Goal: Find contact information: Find contact information

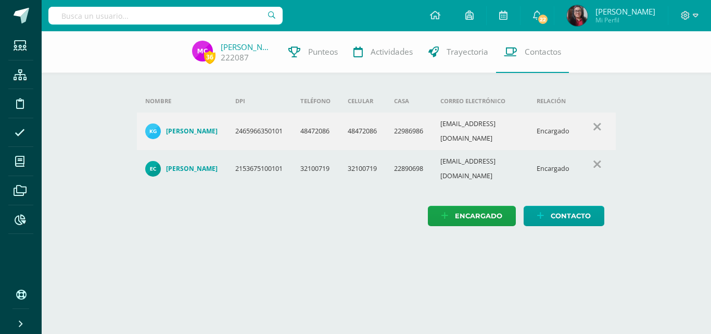
click at [69, 10] on input "text" at bounding box center [165, 16] width 234 height 18
type input "[PERSON_NAME]"
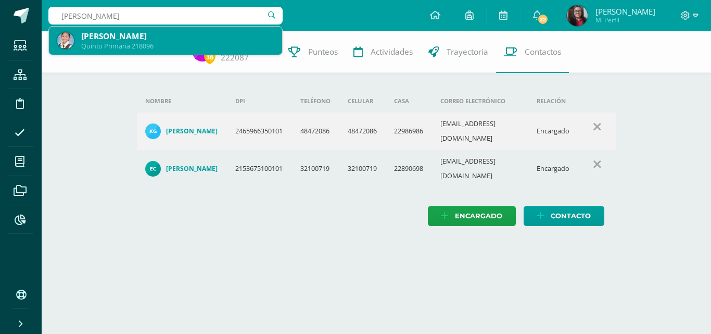
click at [147, 47] on div "Quinto Primaria 218096" at bounding box center [177, 46] width 193 height 9
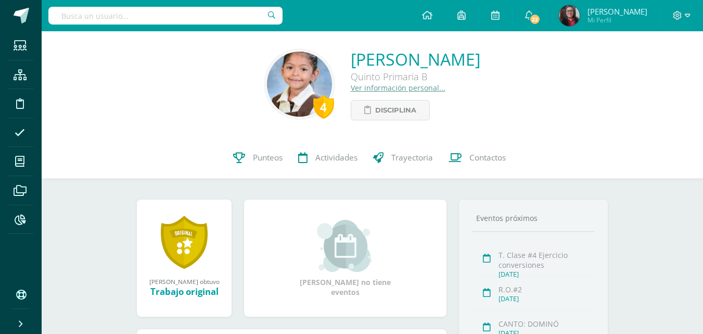
drag, startPoint x: 309, startPoint y: 59, endPoint x: 518, endPoint y: 51, distance: 208.9
click at [518, 51] on div "4 María Sofía Sierra Cantoral Quinto Primaria B Ver información personal... Dis…" at bounding box center [372, 84] width 645 height 72
copy link "[PERSON_NAME]"
click at [496, 160] on span "Contactos" at bounding box center [488, 157] width 36 height 11
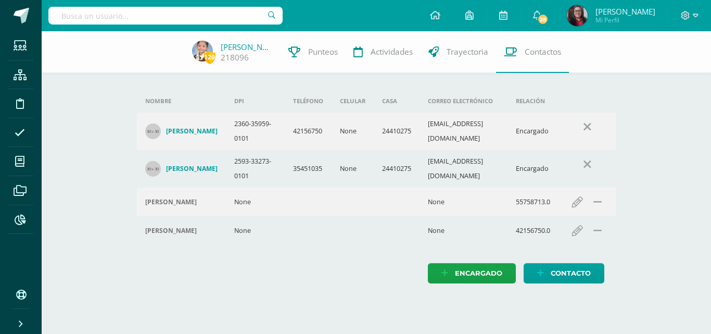
click at [179, 135] on h4 "Rosanelia Cantoral Marroquín" at bounding box center [192, 131] width 52 height 8
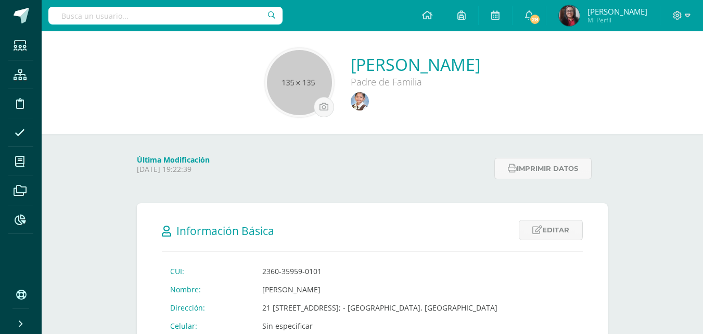
drag, startPoint x: 299, startPoint y: 64, endPoint x: 530, endPoint y: 60, distance: 230.7
click at [530, 60] on div "Rosanelia Cantoral Marroquín Padre de Familia" at bounding box center [372, 82] width 645 height 69
copy link "Rosanelia Cantoral Marroquín"
drag, startPoint x: 248, startPoint y: 273, endPoint x: 318, endPoint y: 275, distance: 69.8
click at [318, 275] on td "2360-35959-0101" at bounding box center [380, 271] width 252 height 18
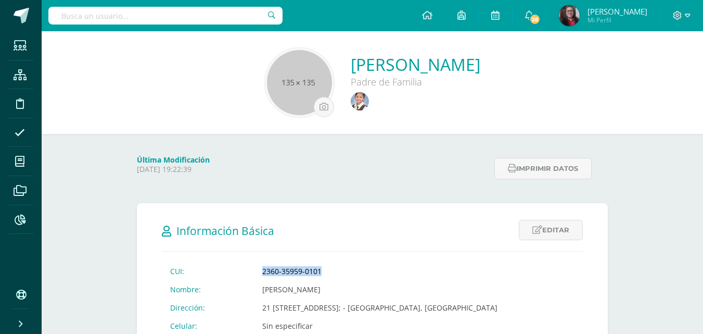
copy td "2360-35959-0101"
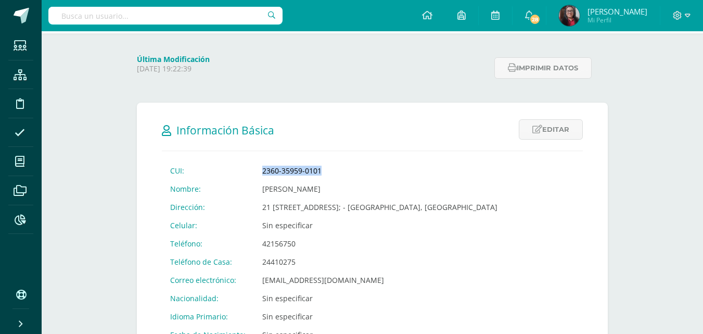
scroll to position [104, 0]
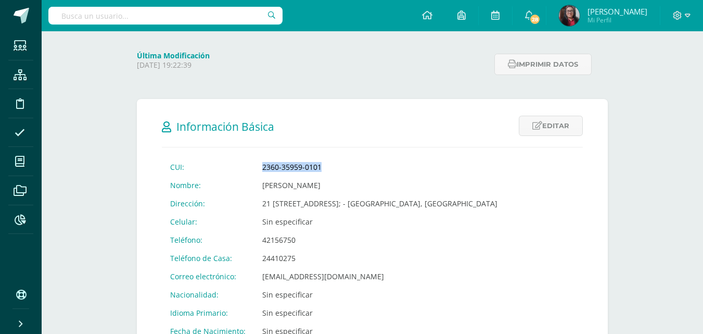
drag, startPoint x: 249, startPoint y: 250, endPoint x: 293, endPoint y: 251, distance: 44.3
click at [293, 249] on td "42156750" at bounding box center [380, 240] width 252 height 18
copy td "42156750"
drag, startPoint x: 85, startPoint y: 130, endPoint x: 62, endPoint y: 58, distance: 74.8
